Goal: Task Accomplishment & Management: Manage account settings

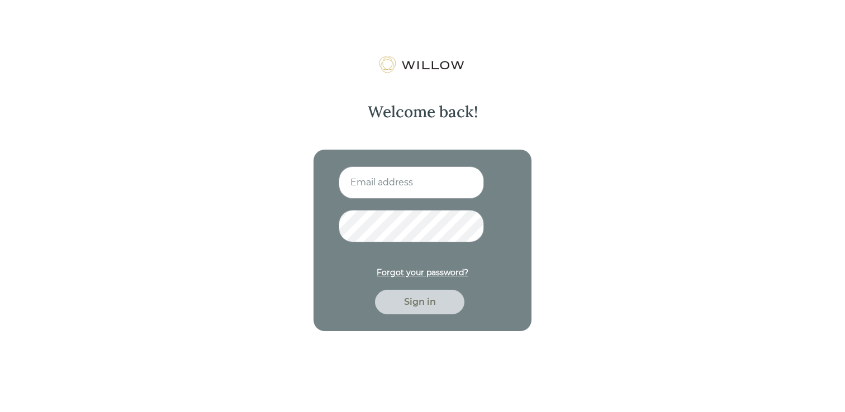
click at [384, 182] on input at bounding box center [410, 182] width 145 height 32
type input "[EMAIL_ADDRESS][DOMAIN_NAME]"
click at [425, 308] on div "Sign in" at bounding box center [420, 301] width 64 height 13
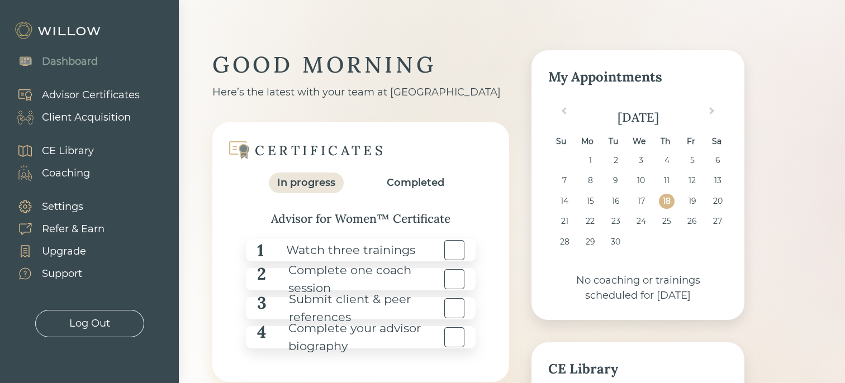
click at [94, 96] on div "Advisor Certificates" at bounding box center [91, 95] width 98 height 15
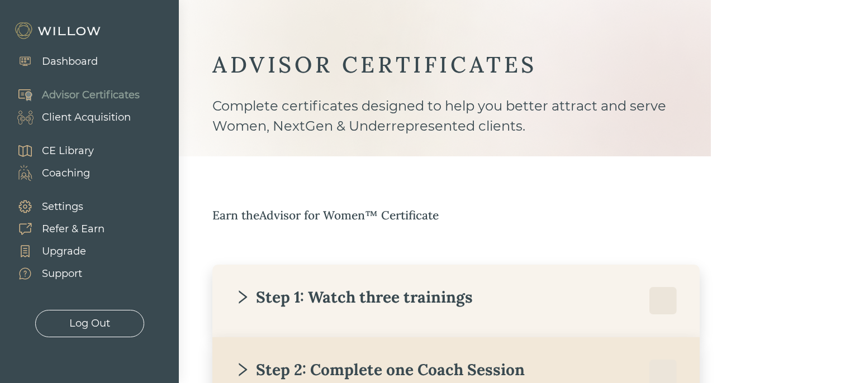
click at [130, 99] on div "Advisor Certificates" at bounding box center [91, 95] width 98 height 15
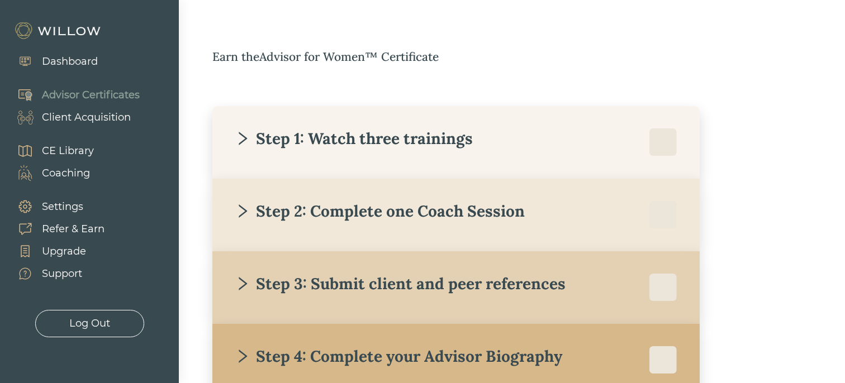
scroll to position [170, 0]
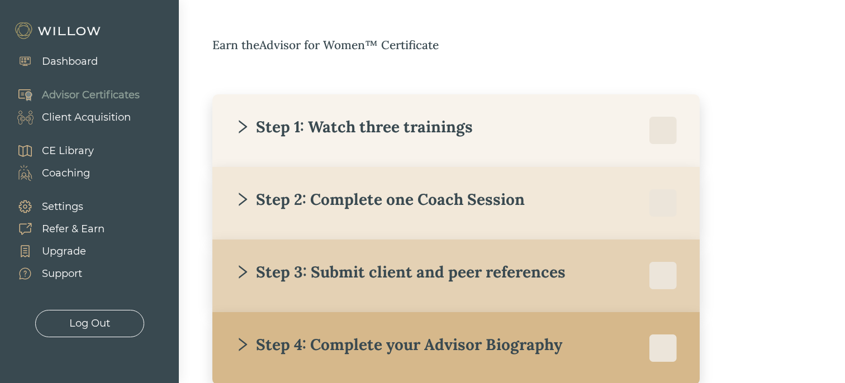
click at [92, 122] on div "Client Acquisition" at bounding box center [86, 117] width 89 height 15
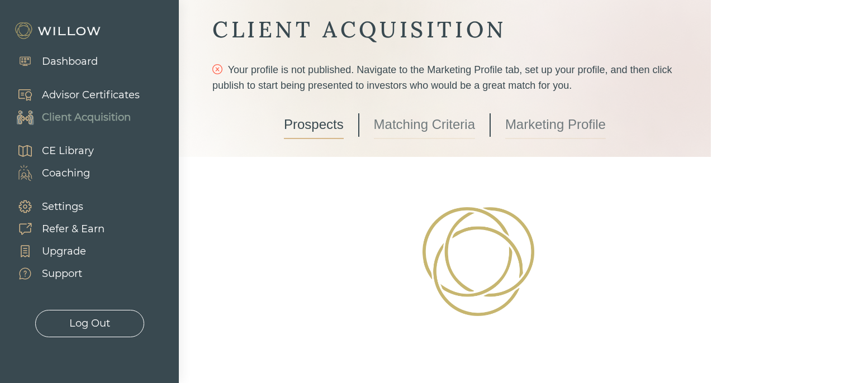
scroll to position [48, 0]
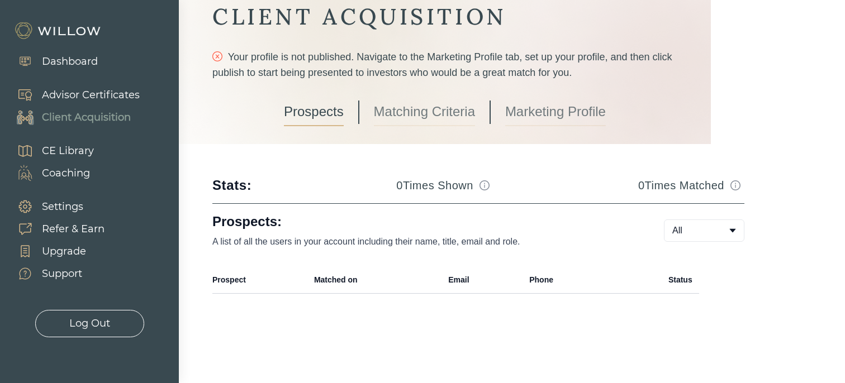
click at [107, 94] on div "Advisor Certificates" at bounding box center [91, 95] width 98 height 15
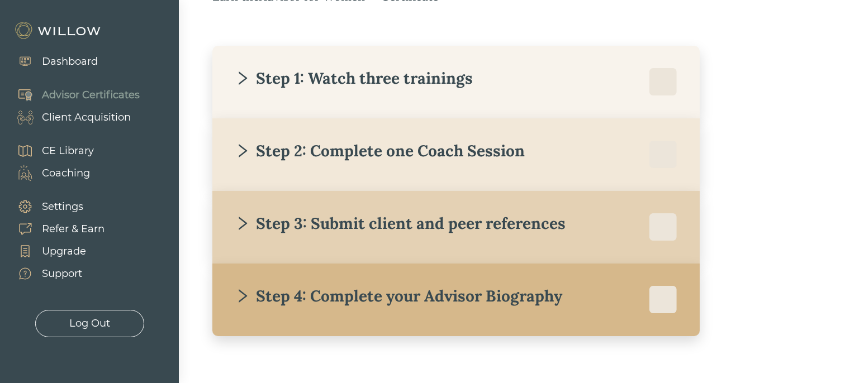
scroll to position [206, 0]
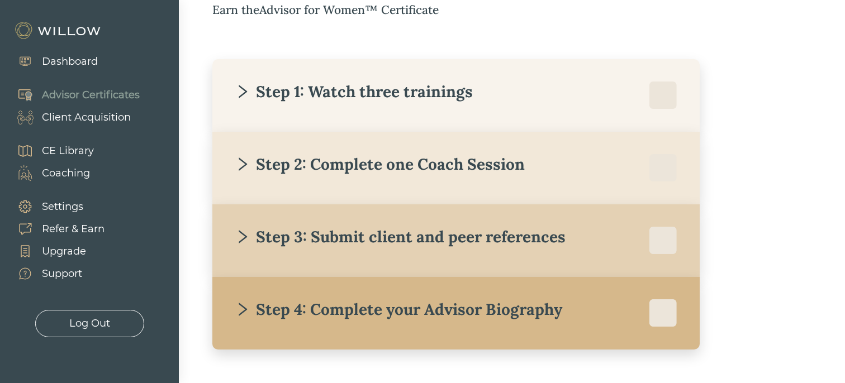
click at [309, 106] on div "Step 1: Watch three trainings" at bounding box center [456, 96] width 442 height 28
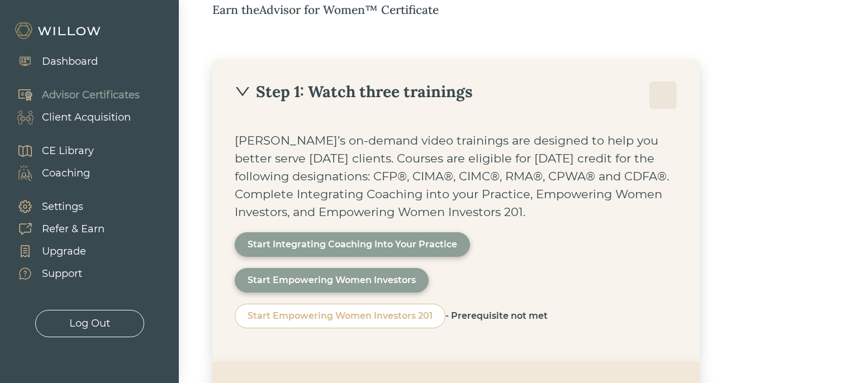
click at [461, 312] on div "- Prerequisite not met" at bounding box center [496, 315] width 102 height 13
click at [355, 103] on div "Step 1: Watch three trainings" at bounding box center [456, 96] width 442 height 28
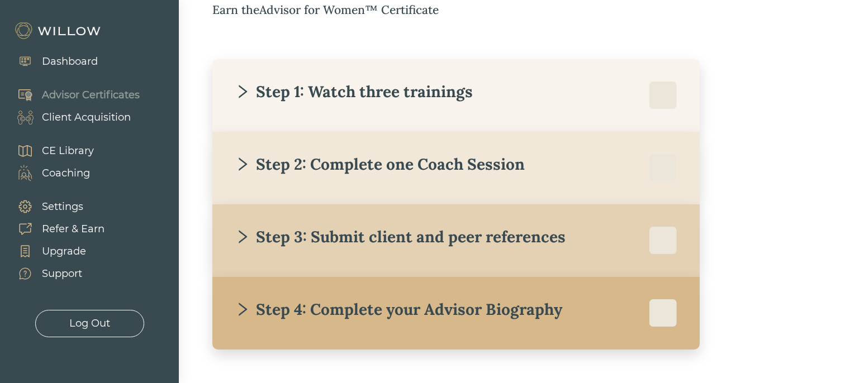
click at [352, 177] on div "Step 2: Complete one Coach Session" at bounding box center [456, 168] width 442 height 28
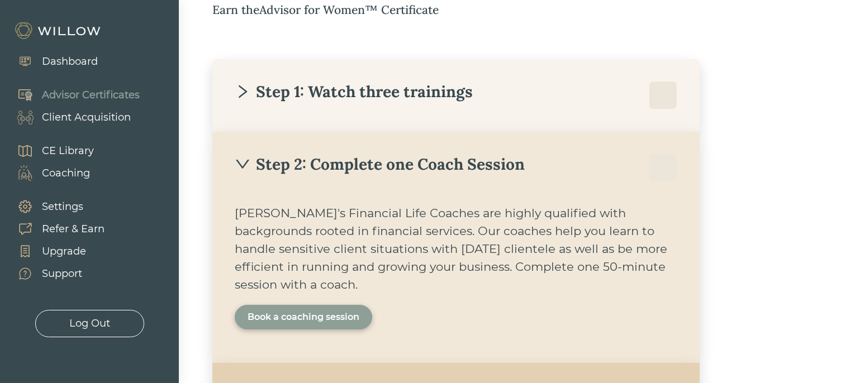
click at [257, 320] on div "Book a coaching session" at bounding box center [303, 317] width 112 height 13
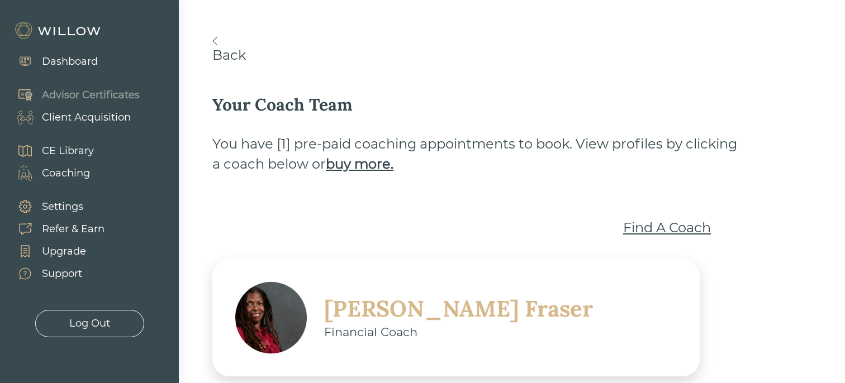
scroll to position [22, 0]
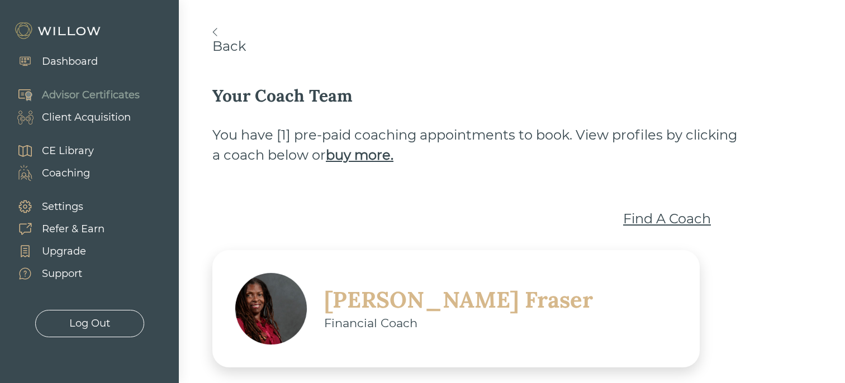
click at [675, 224] on div "Find A Coach" at bounding box center [667, 219] width 88 height 20
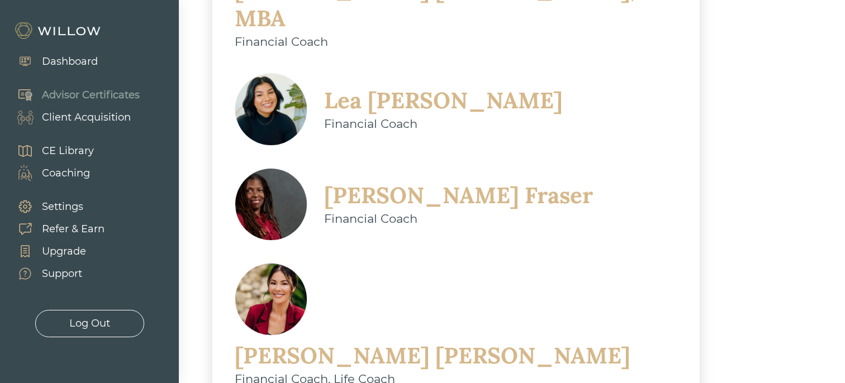
scroll to position [735, 0]
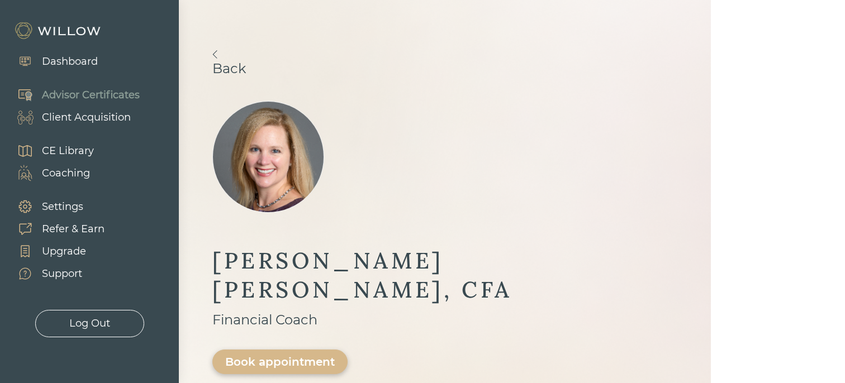
click at [213, 53] on img at bounding box center [214, 54] width 5 height 8
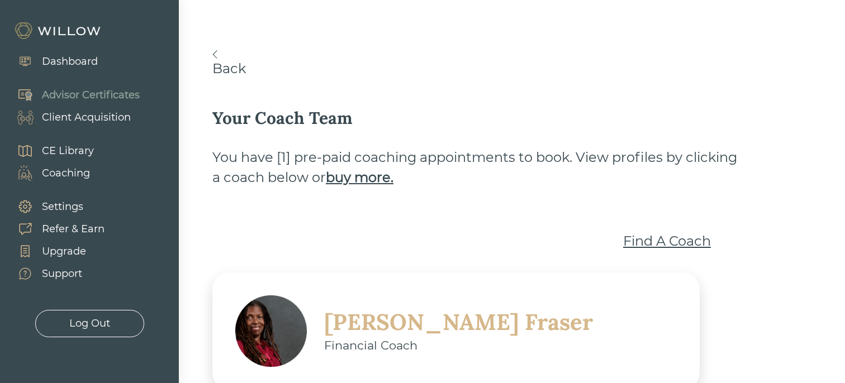
click at [213, 55] on img at bounding box center [214, 54] width 5 height 8
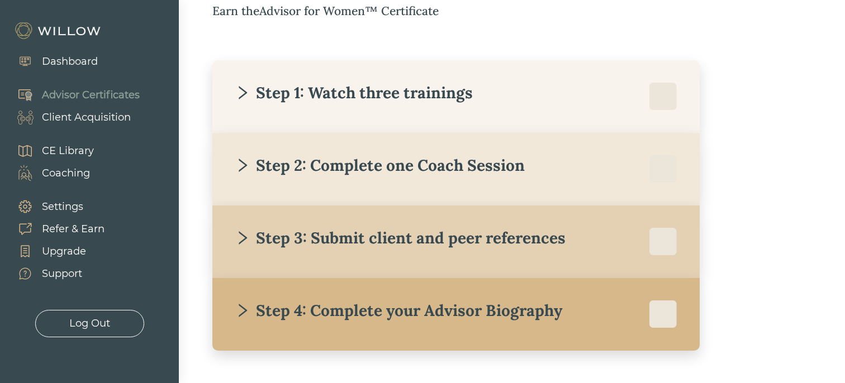
scroll to position [206, 0]
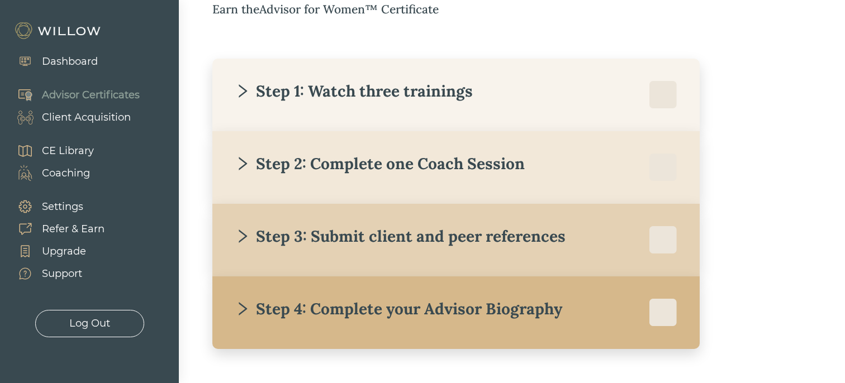
click at [113, 114] on div "Client Acquisition" at bounding box center [86, 117] width 89 height 15
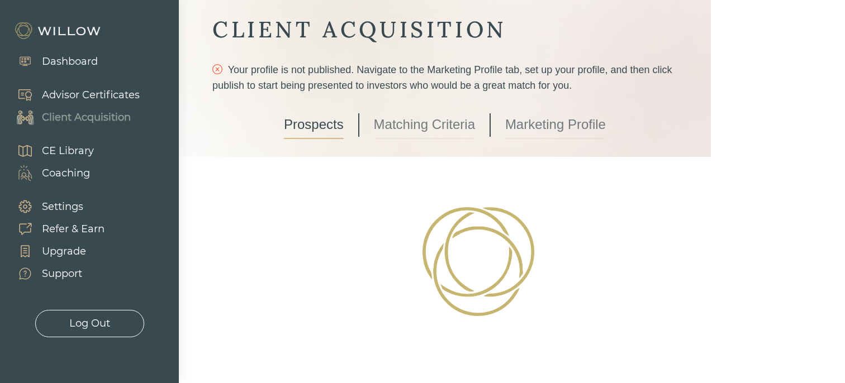
scroll to position [48, 0]
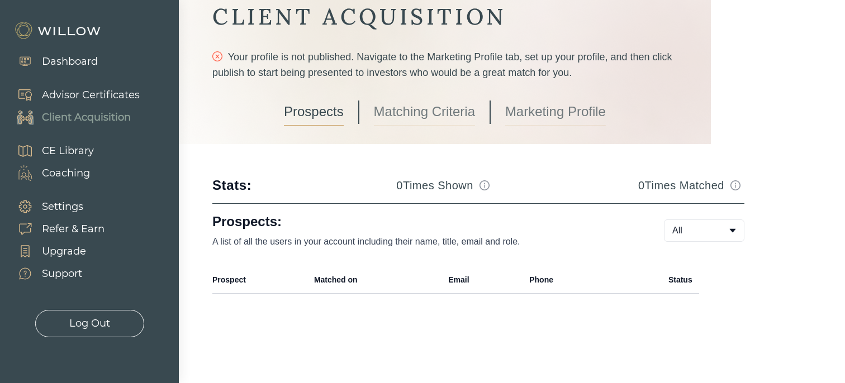
click at [404, 117] on link "Matching Criteria" at bounding box center [424, 112] width 101 height 28
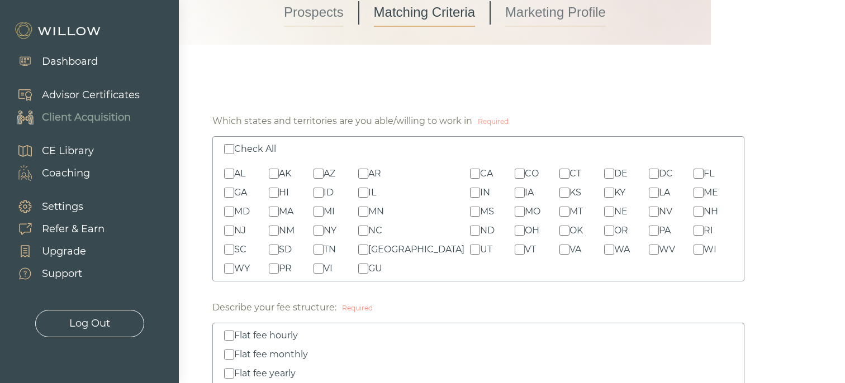
scroll to position [149, 0]
click at [228, 149] on input "Check All" at bounding box center [229, 147] width 10 height 10
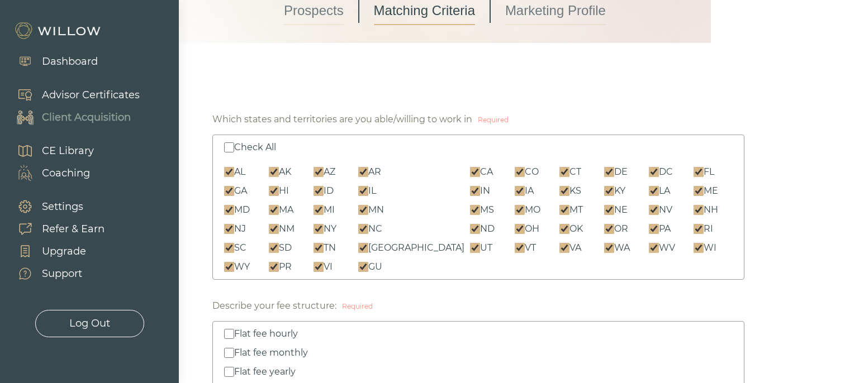
checkbox input "true"
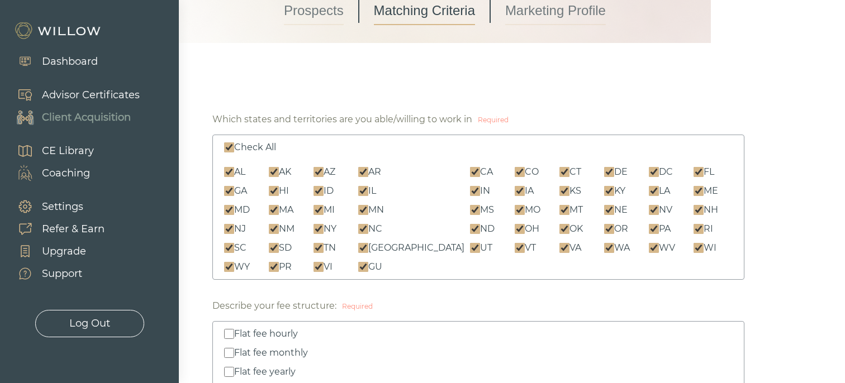
checkbox input "true"
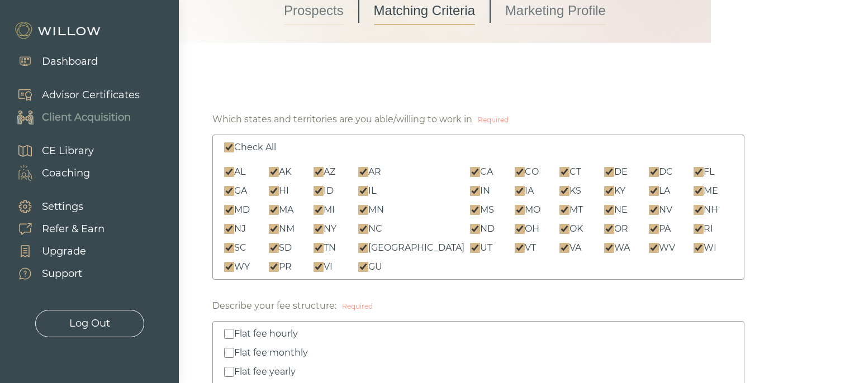
checkbox input "true"
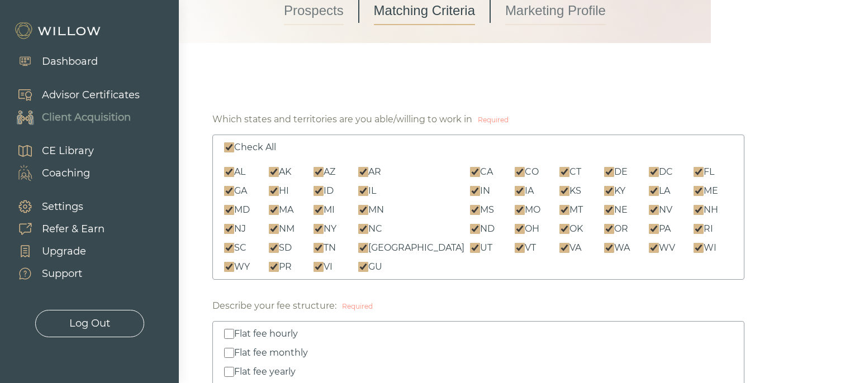
checkbox input "true"
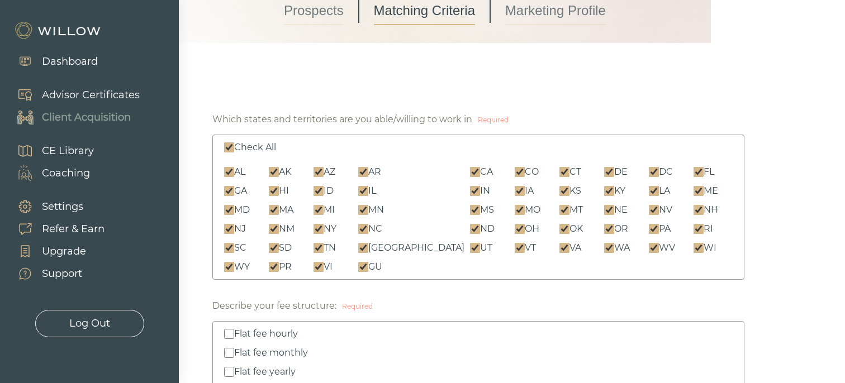
checkbox input "true"
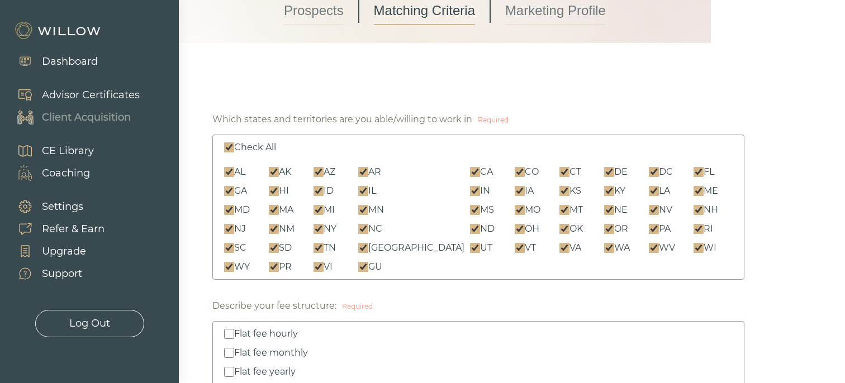
checkbox input "true"
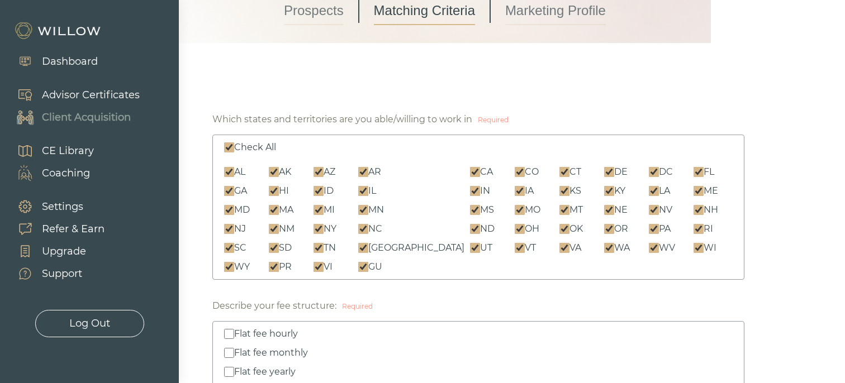
checkbox input "true"
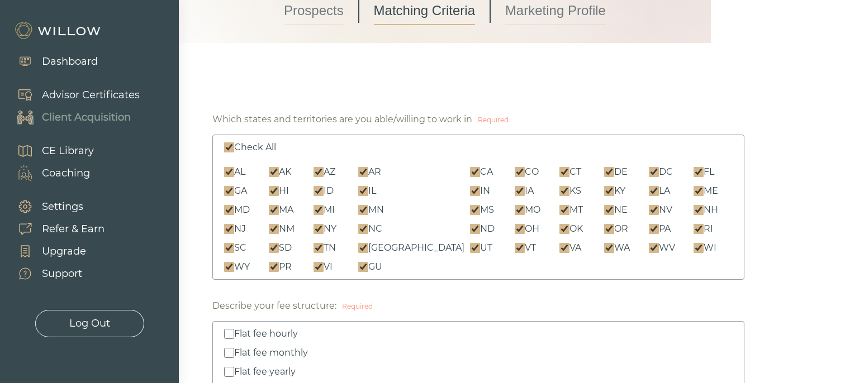
checkbox input "true"
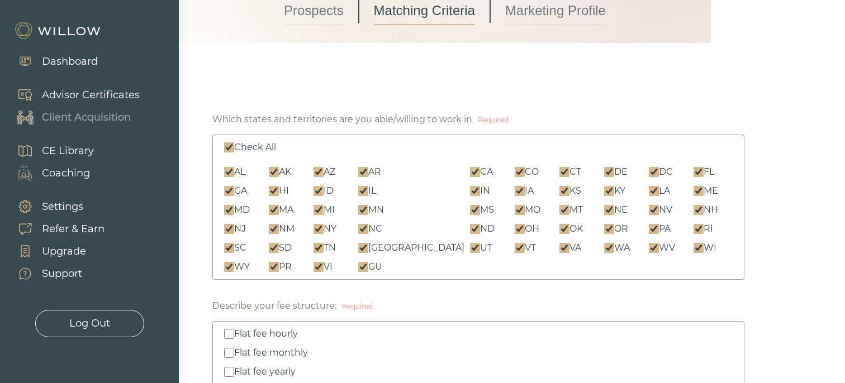
checkbox input "true"
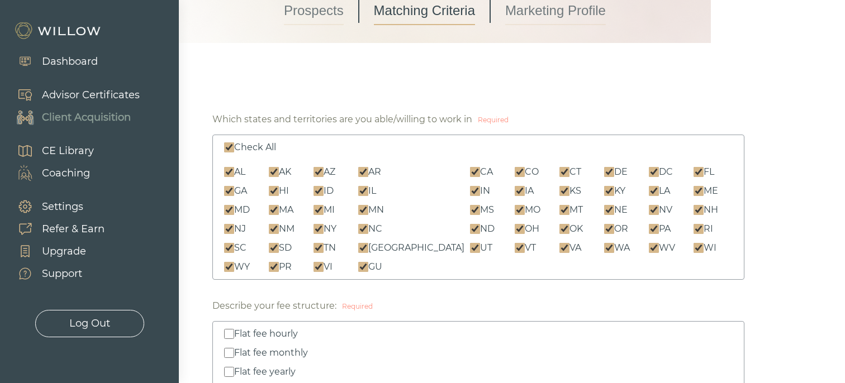
checkbox input "true"
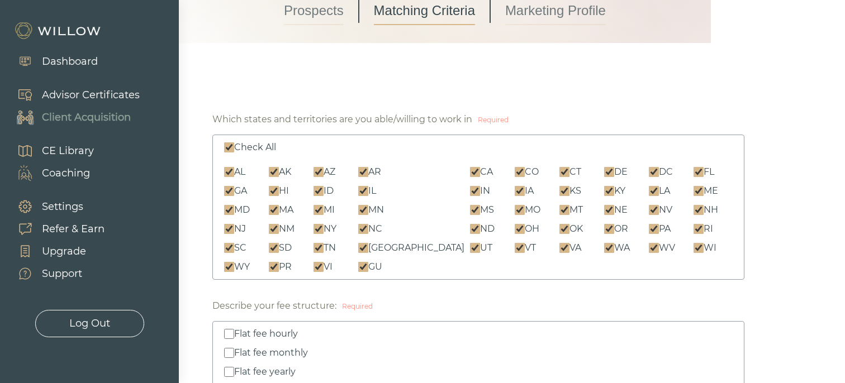
checkbox input "true"
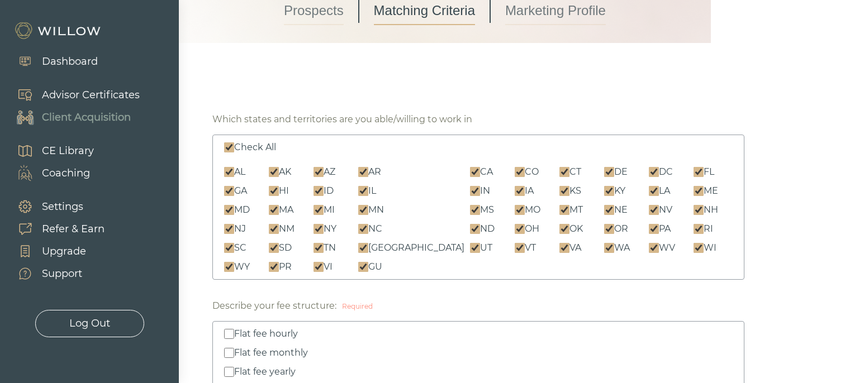
click at [228, 149] on input "Check All" at bounding box center [229, 147] width 10 height 10
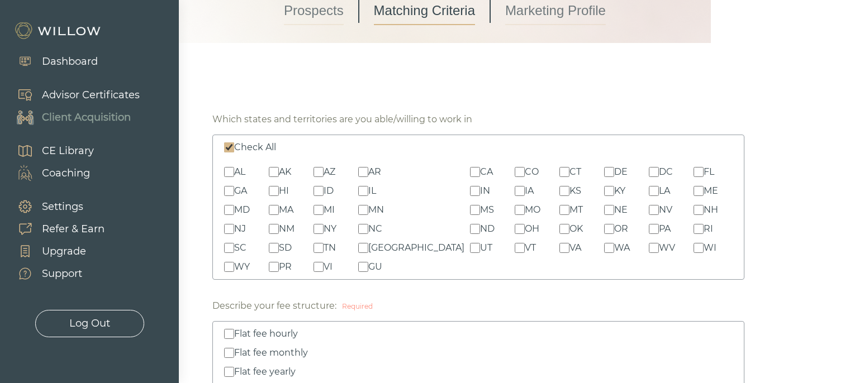
checkbox input "false"
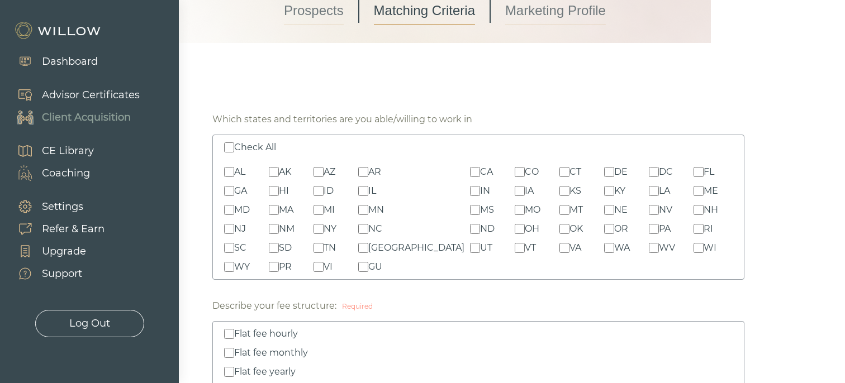
checkbox input "false"
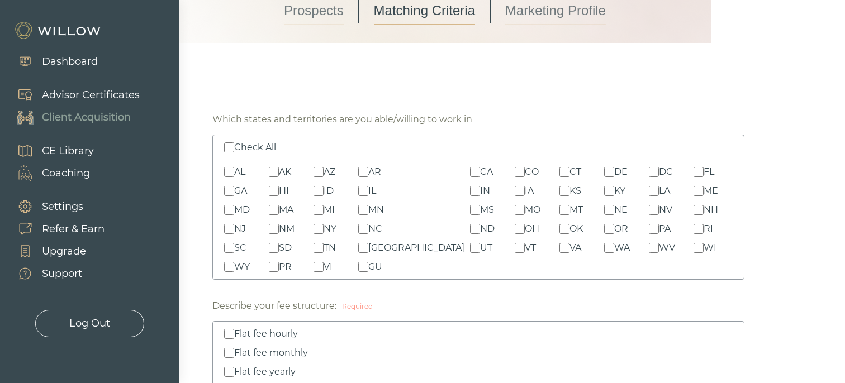
checkbox input "false"
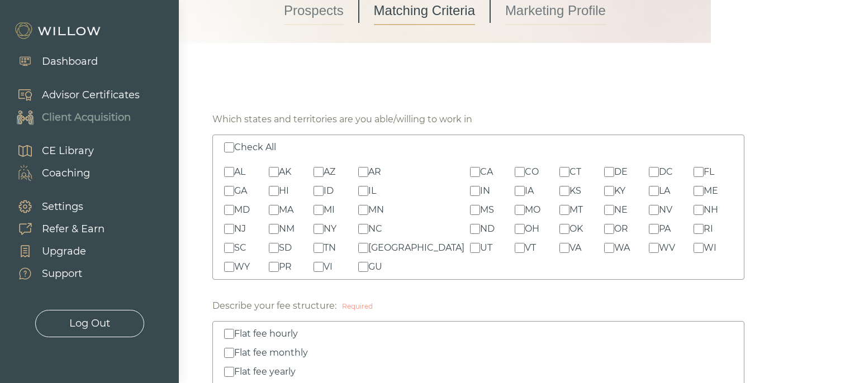
checkbox input "false"
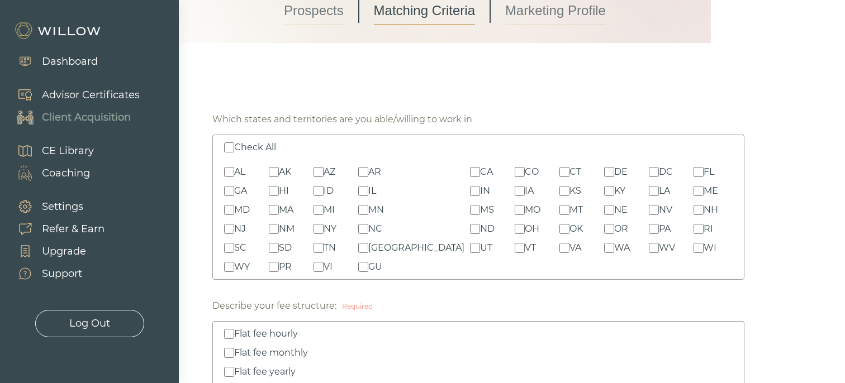
checkbox input "false"
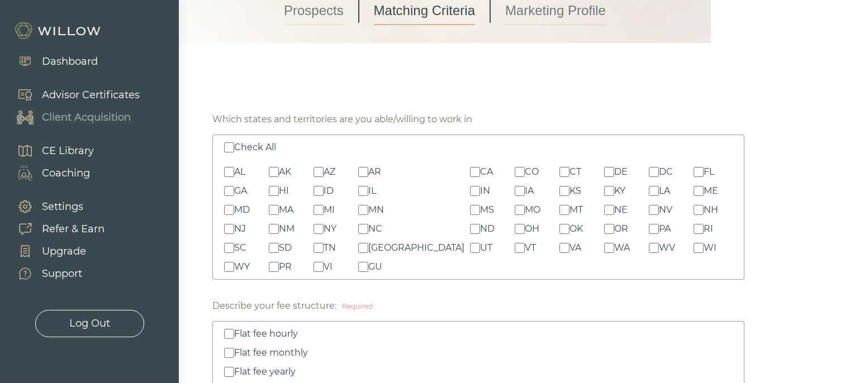
checkbox input "false"
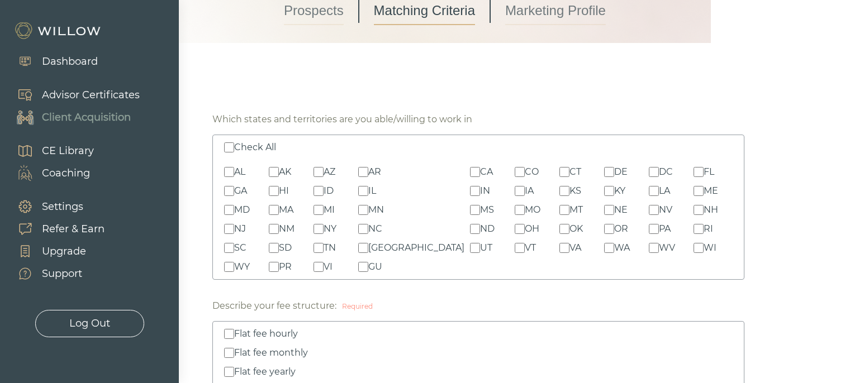
checkbox input "false"
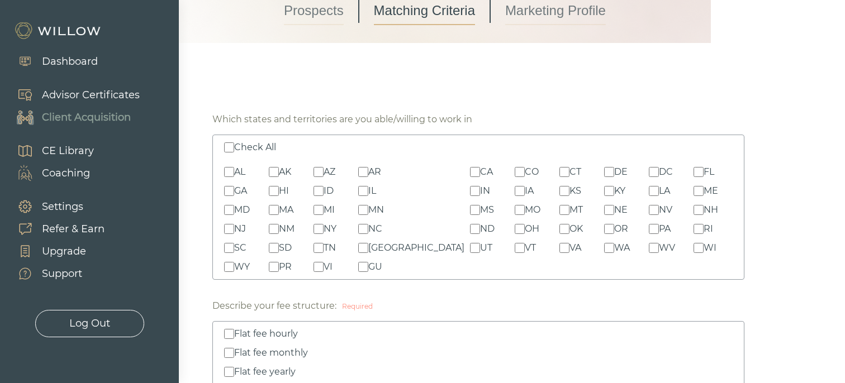
checkbox input "false"
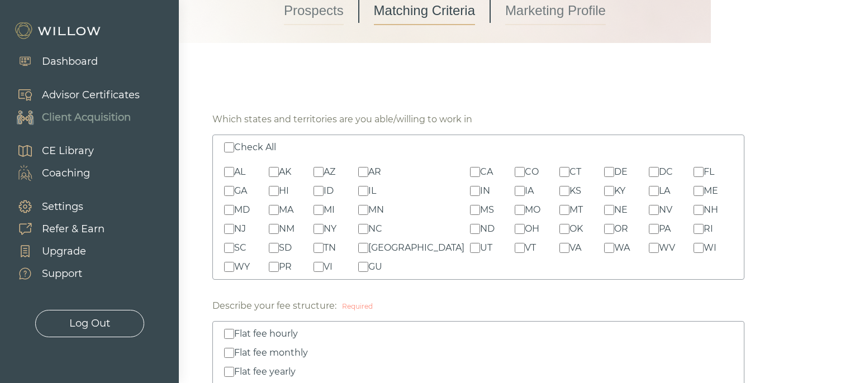
checkbox input "false"
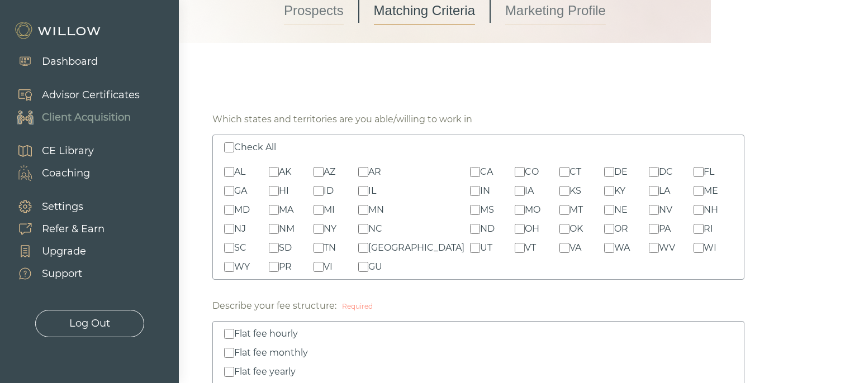
checkbox input "false"
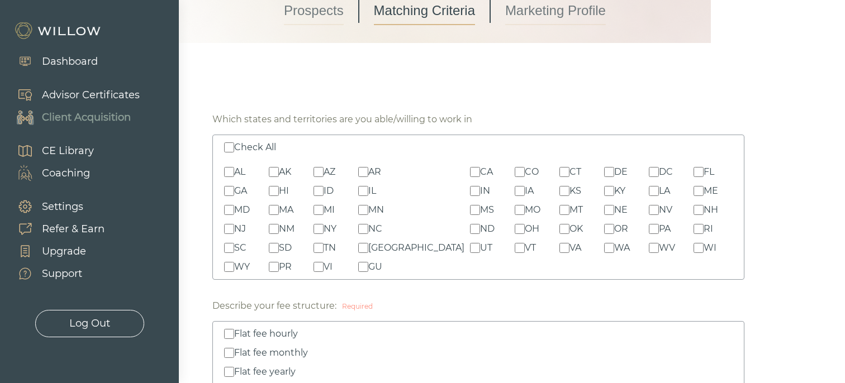
checkbox input "false"
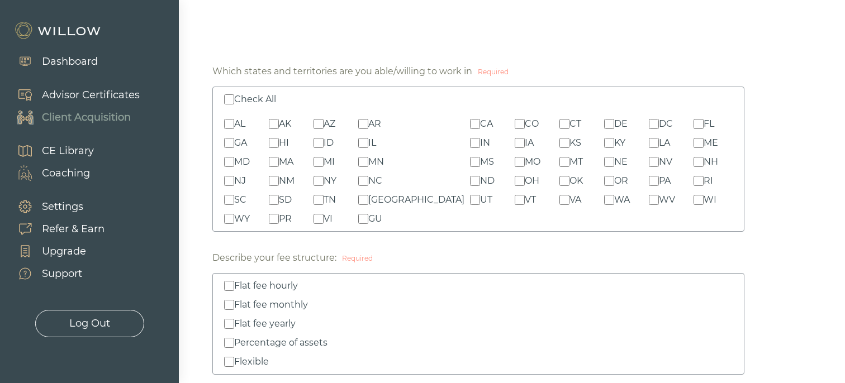
scroll to position [196, 0]
click at [232, 101] on input "Check All" at bounding box center [229, 101] width 10 height 10
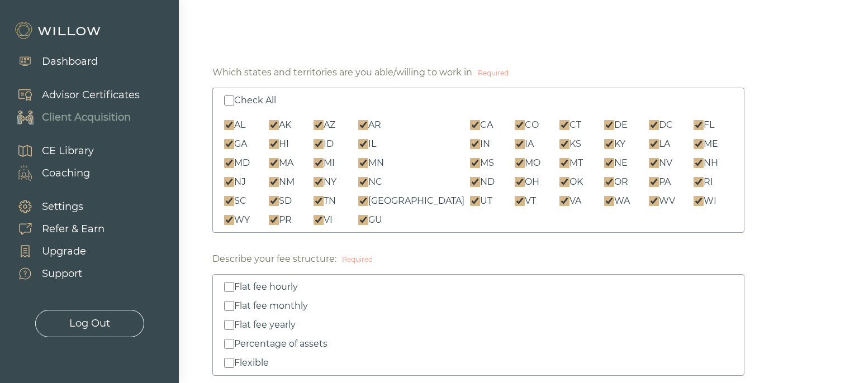
checkbox input "true"
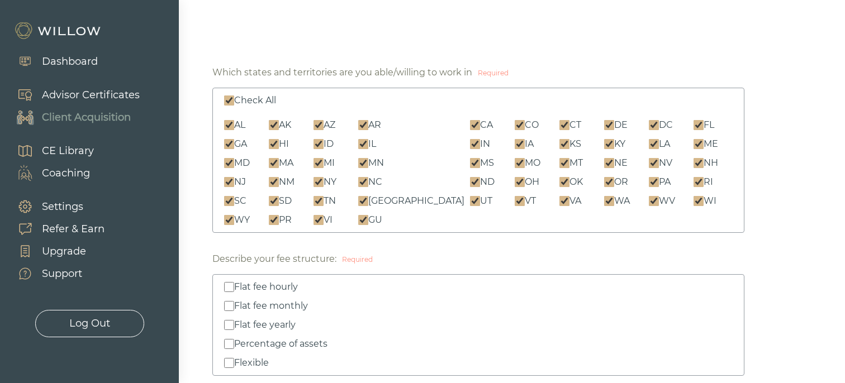
checkbox input "true"
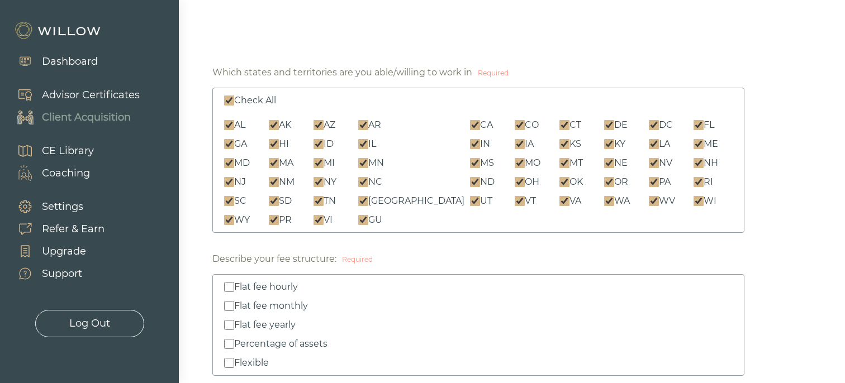
checkbox input "true"
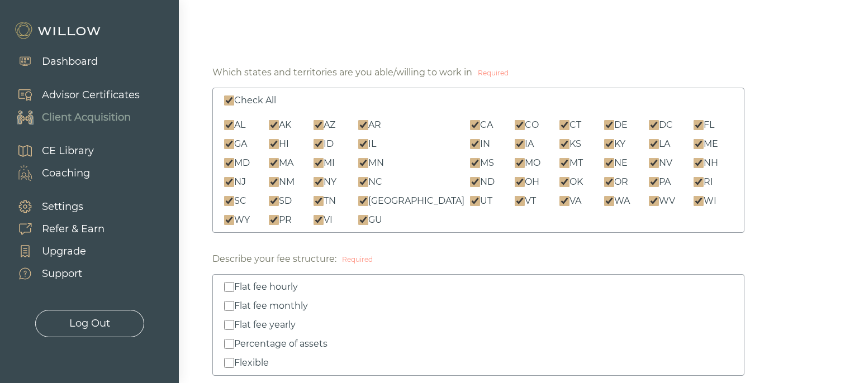
checkbox input "true"
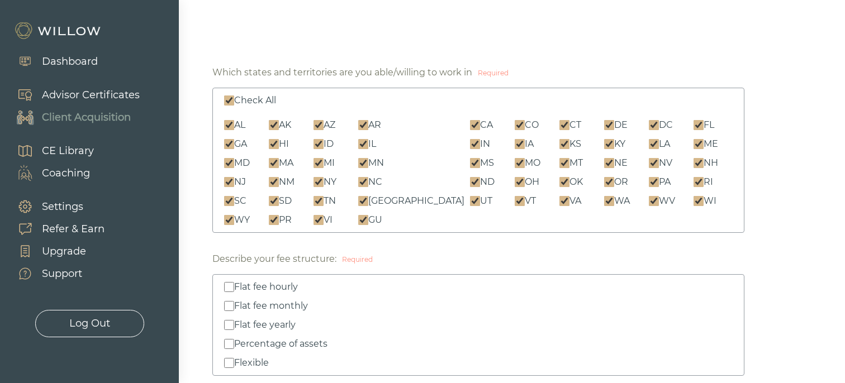
checkbox input "true"
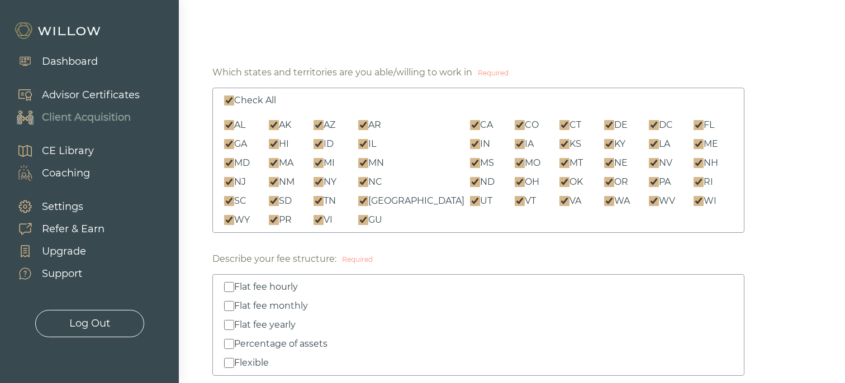
checkbox input "true"
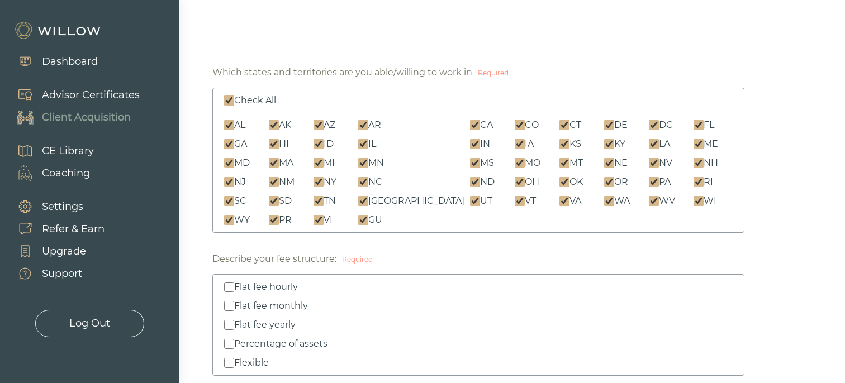
checkbox input "true"
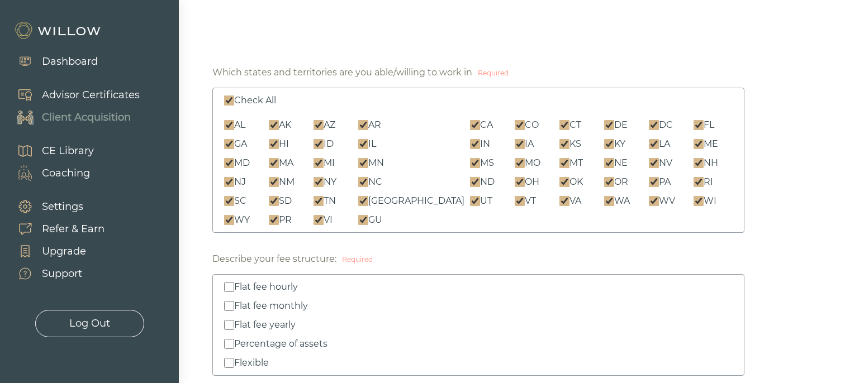
checkbox input "true"
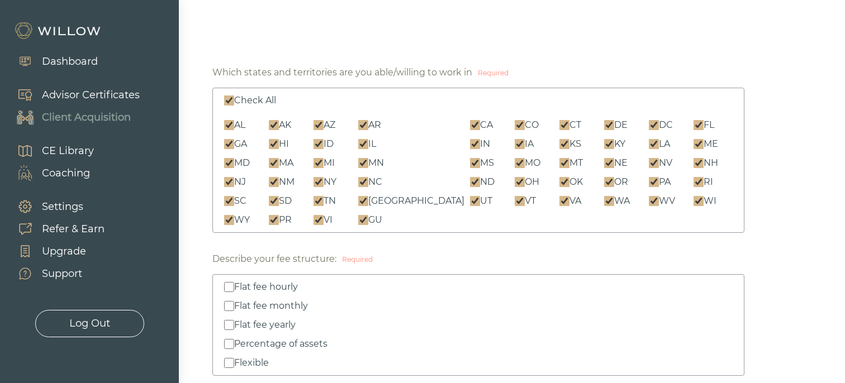
checkbox input "true"
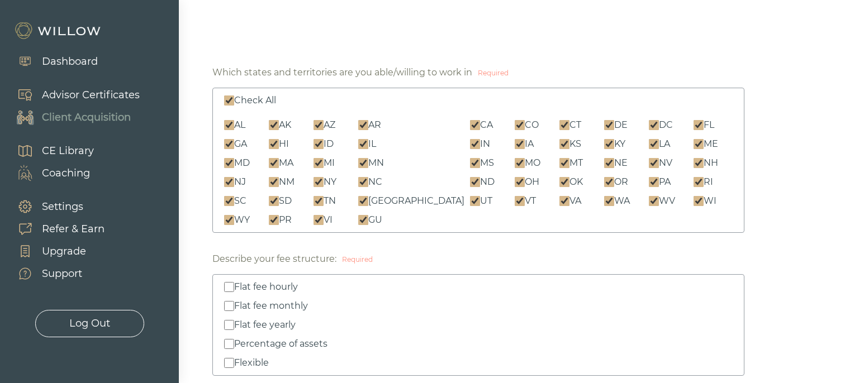
checkbox input "true"
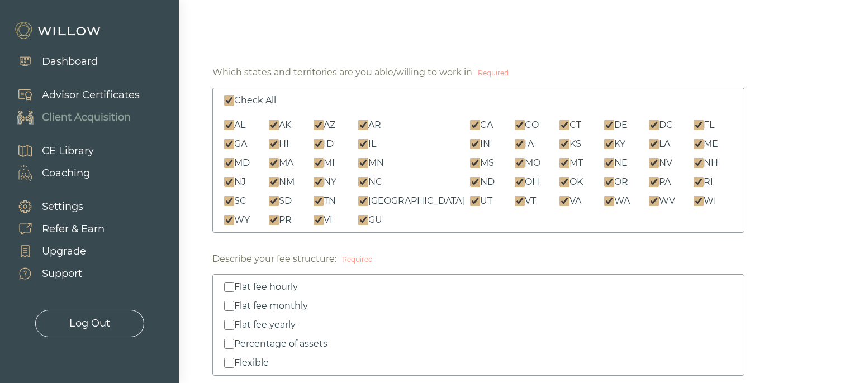
checkbox input "true"
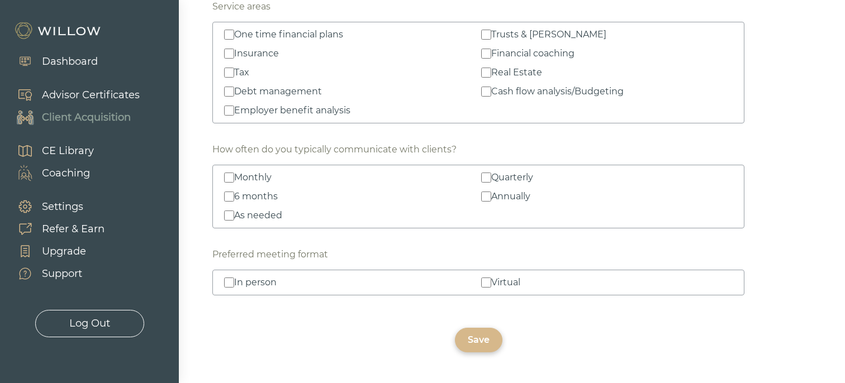
scroll to position [1668, 0]
click at [485, 284] on input "Virtual" at bounding box center [486, 283] width 10 height 10
click at [490, 284] on input "Virtual" at bounding box center [486, 283] width 10 height 10
checkbox input "false"
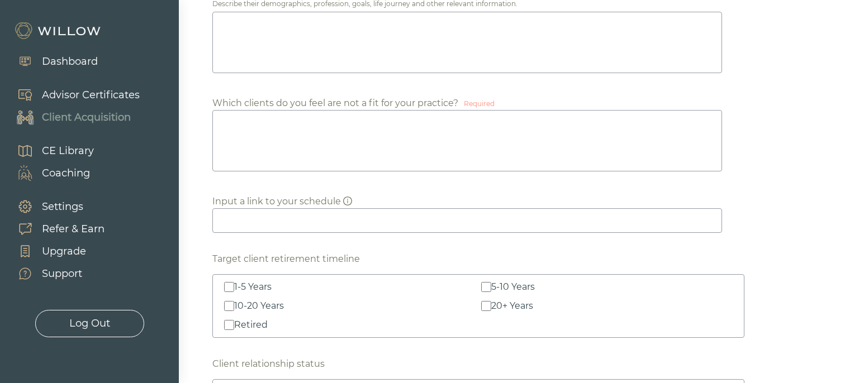
scroll to position [831, 0]
click at [283, 152] on textarea at bounding box center [466, 143] width 509 height 61
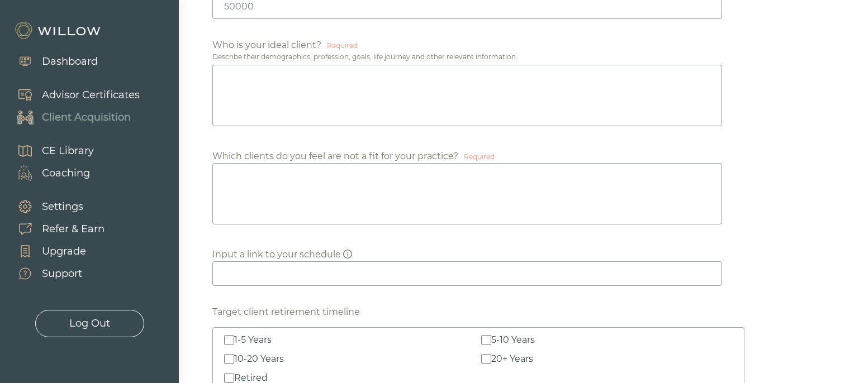
scroll to position [780, 0]
click at [272, 112] on textarea at bounding box center [466, 96] width 509 height 61
click at [281, 205] on textarea at bounding box center [466, 194] width 509 height 61
click at [295, 74] on textarea at bounding box center [466, 96] width 509 height 61
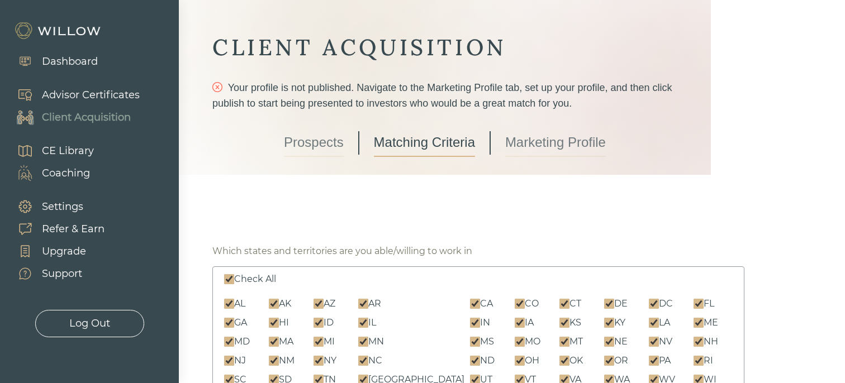
scroll to position [0, 0]
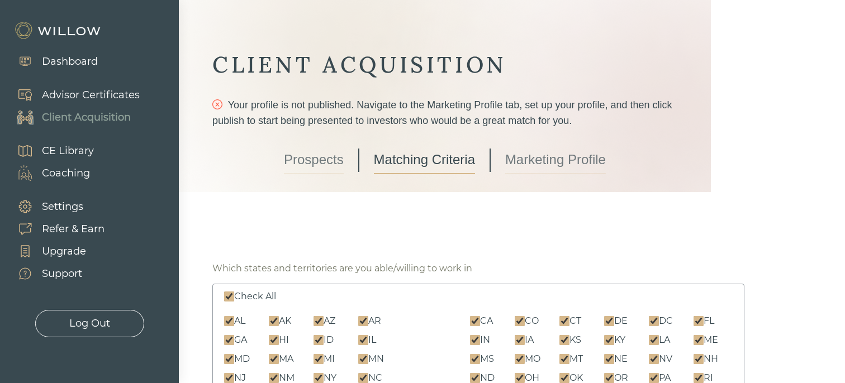
click at [528, 159] on link "Marketing Profile" at bounding box center [555, 160] width 101 height 28
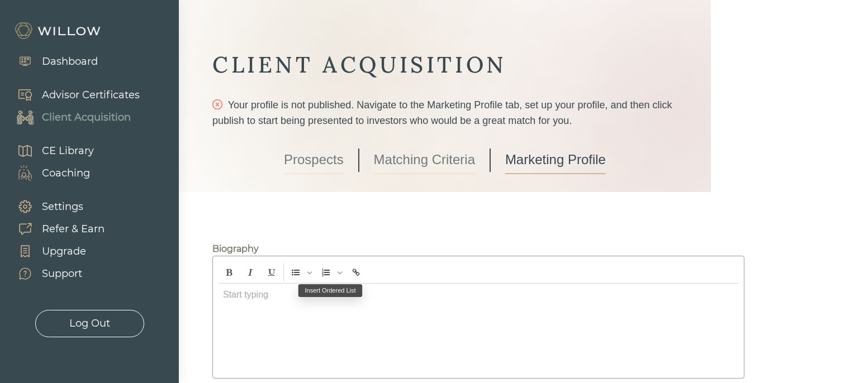
click at [336, 311] on div at bounding box center [477, 328] width 519 height 89
click at [416, 168] on link "Matching Criteria" at bounding box center [424, 160] width 101 height 28
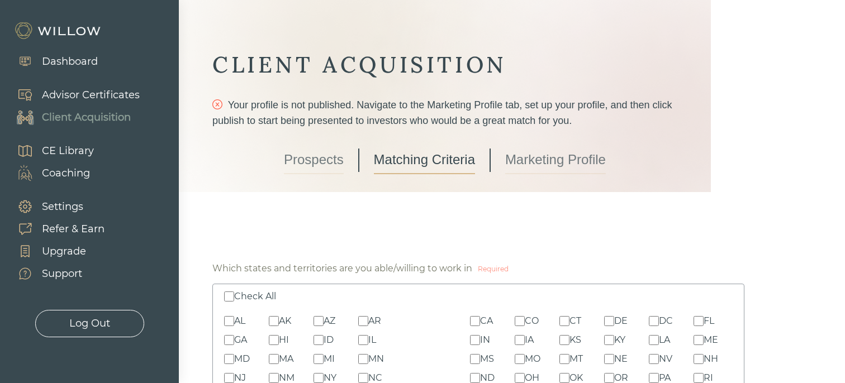
click at [107, 101] on div "Advisor Certificates" at bounding box center [91, 95] width 98 height 15
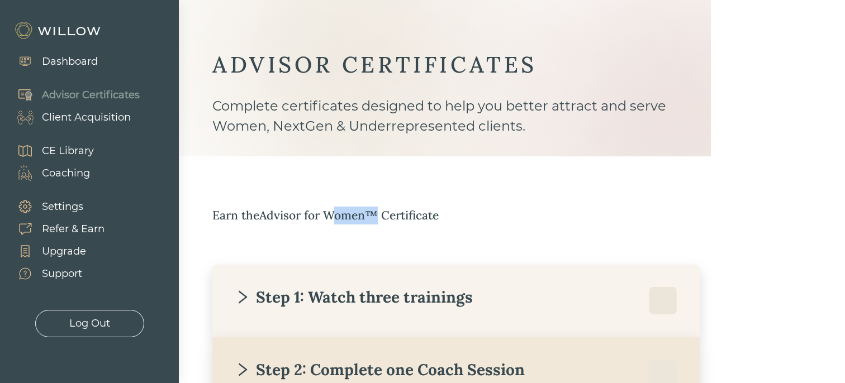
drag, startPoint x: 333, startPoint y: 211, endPoint x: 387, endPoint y: 211, distance: 53.6
click at [379, 211] on div "Earn the Advisor for Women™ Certificate" at bounding box center [478, 216] width 532 height 18
click at [387, 211] on div "Earn the Advisor for Women™ Certificate" at bounding box center [478, 216] width 532 height 18
drag, startPoint x: 325, startPoint y: 195, endPoint x: 338, endPoint y: 213, distance: 21.6
click at [337, 211] on div "ADVISOR CERTIFICATES Complete certificates designed to help you better attract …" at bounding box center [478, 302] width 532 height 505
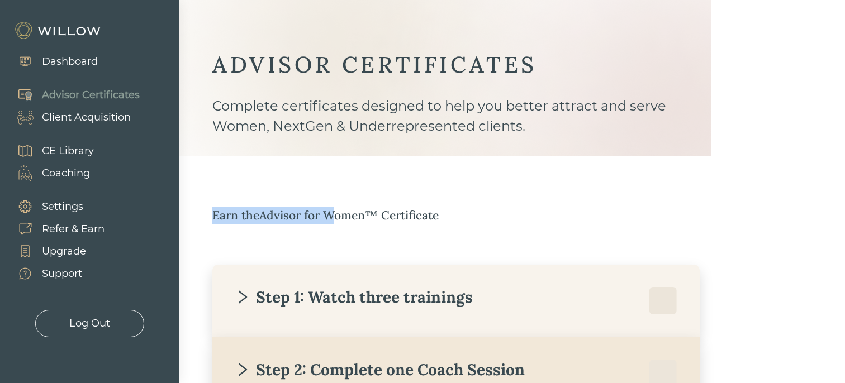
click at [338, 213] on div "Earn the Advisor for Women™ Certificate" at bounding box center [478, 216] width 532 height 18
click at [84, 122] on div "Client Acquisition" at bounding box center [86, 117] width 89 height 15
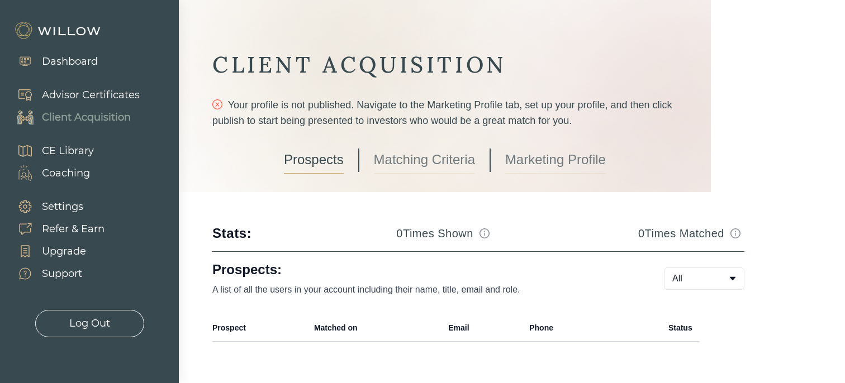
click at [399, 161] on link "Matching Criteria" at bounding box center [424, 160] width 101 height 28
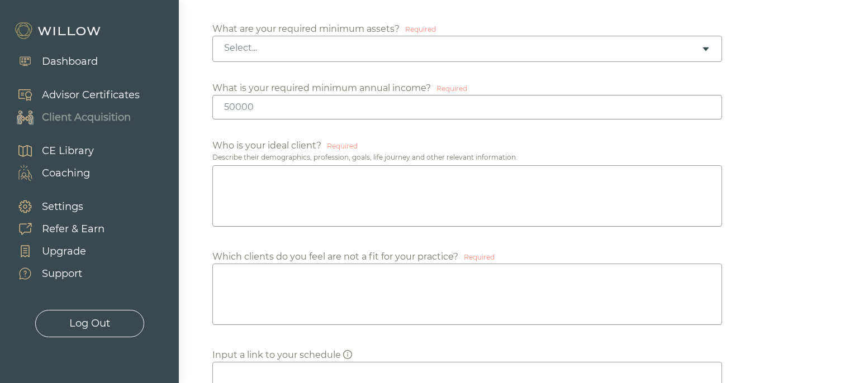
scroll to position [681, 0]
click at [343, 46] on div "Select..." at bounding box center [462, 47] width 477 height 12
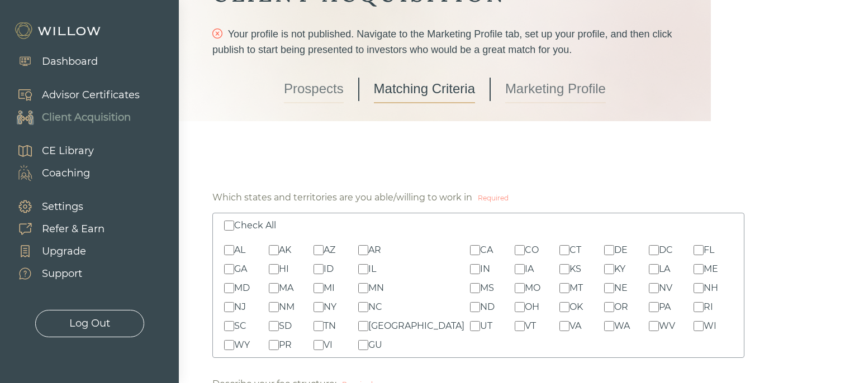
scroll to position [0, 0]
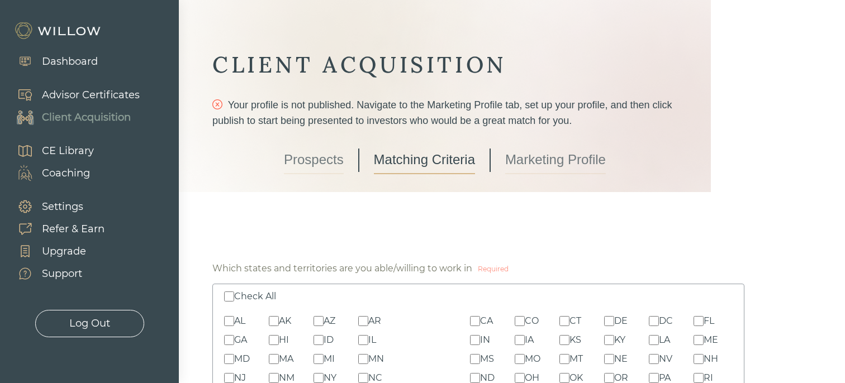
click at [314, 161] on link "Prospects" at bounding box center [314, 160] width 60 height 28
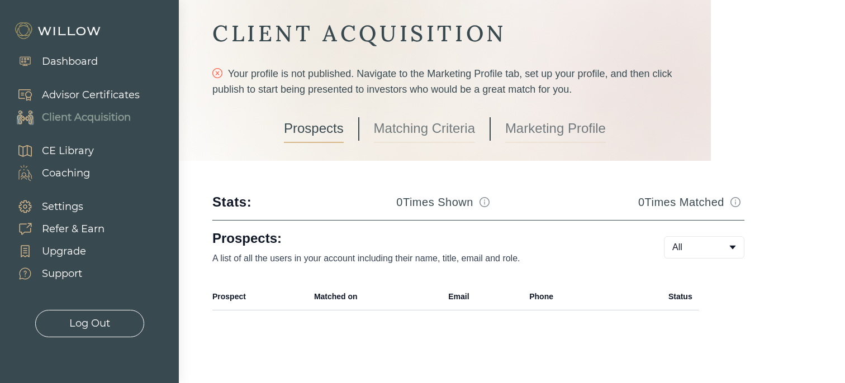
scroll to position [48, 0]
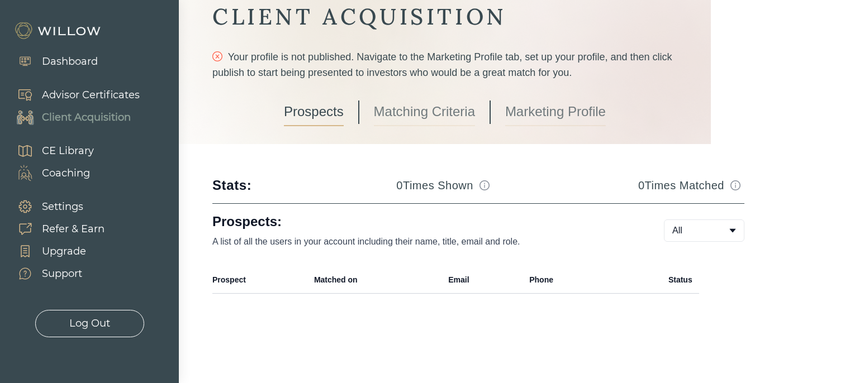
click at [451, 294] on div "Prospect Matched on Email Phone Status" at bounding box center [455, 280] width 522 height 36
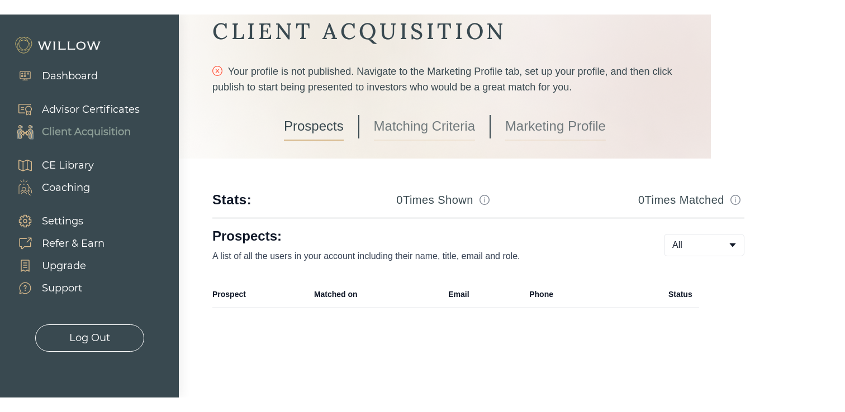
scroll to position [19, 0]
